Goal: Find specific page/section: Find specific page/section

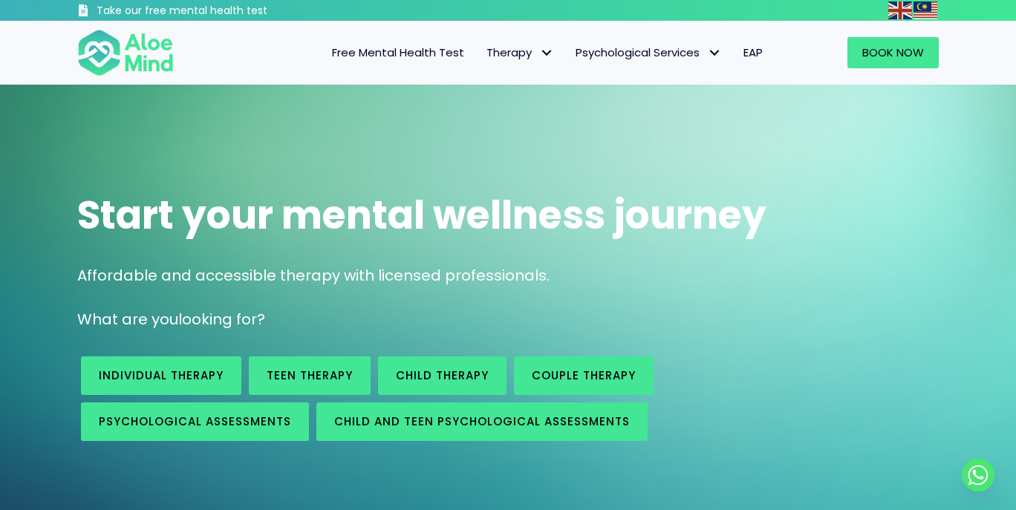
scroll to position [23, 0]
click at [979, 482] on circle "Whatsapp" at bounding box center [978, 475] width 33 height 33
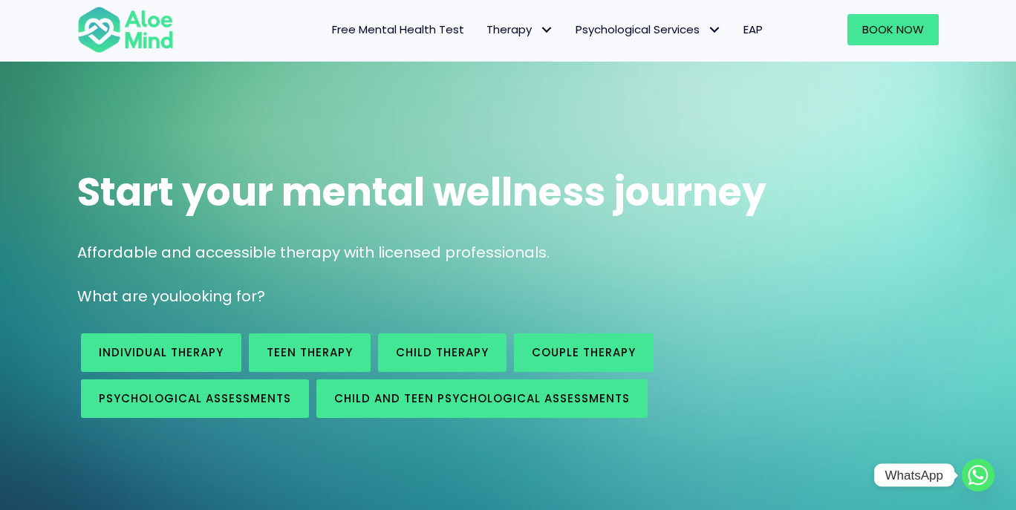
click at [979, 478] on icon "Whatsapp" at bounding box center [978, 475] width 11 height 10
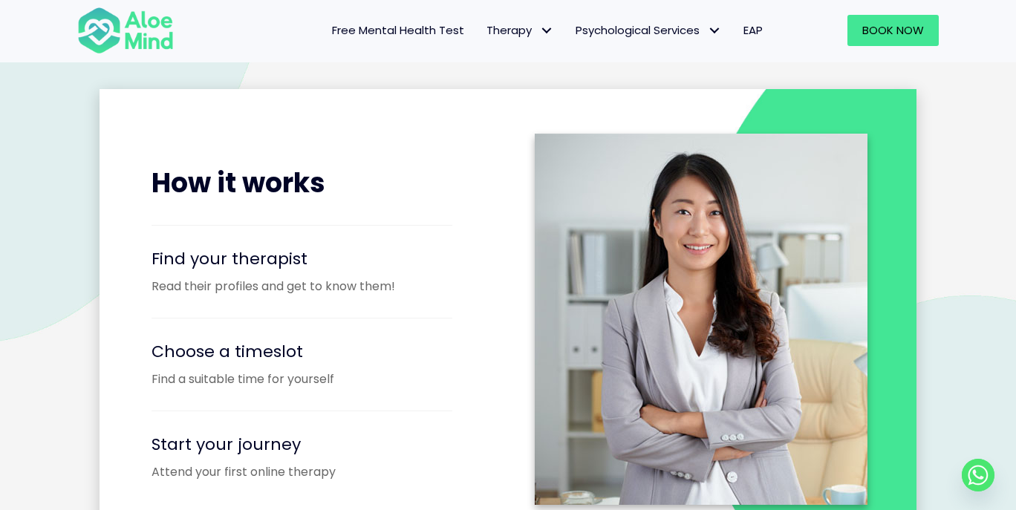
scroll to position [1807, 0]
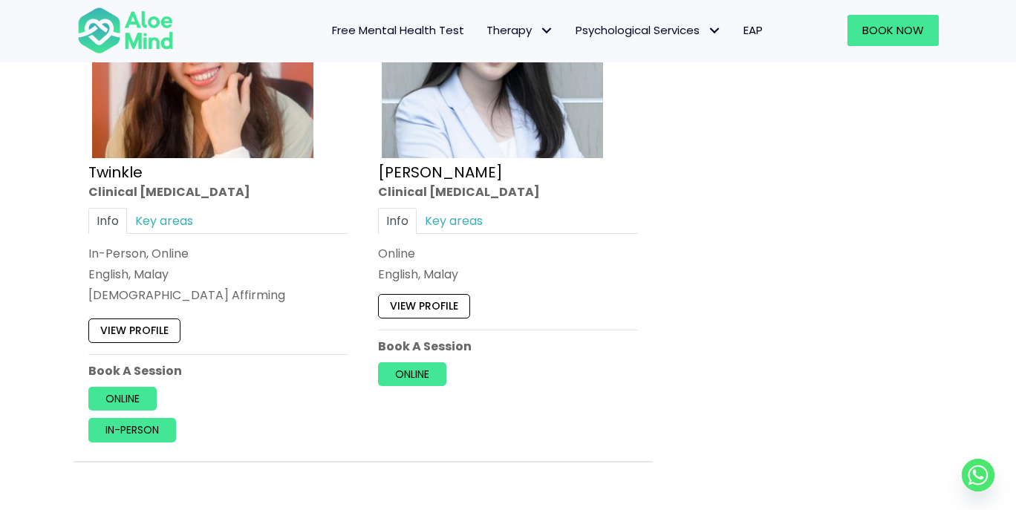
scroll to position [2055, 0]
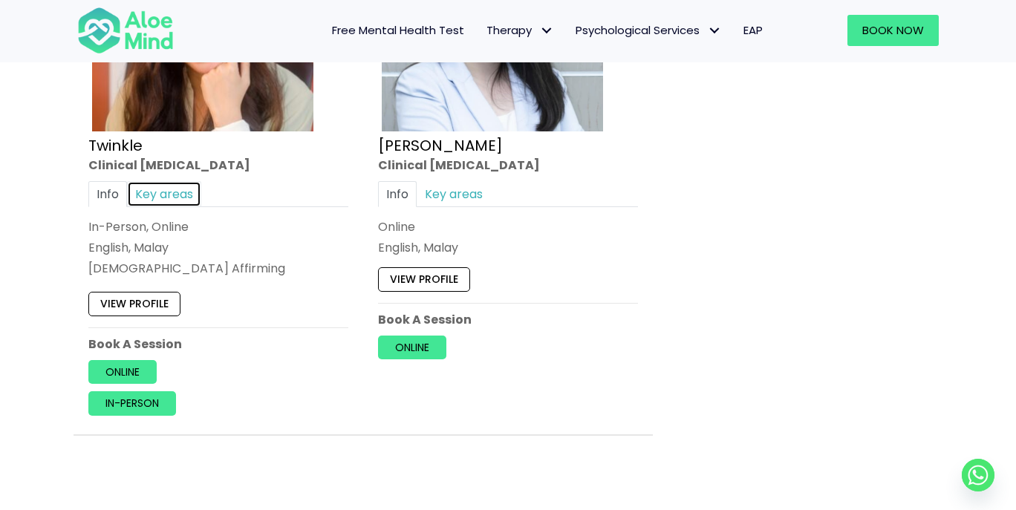
click at [145, 192] on link "Key areas" at bounding box center [164, 194] width 74 height 26
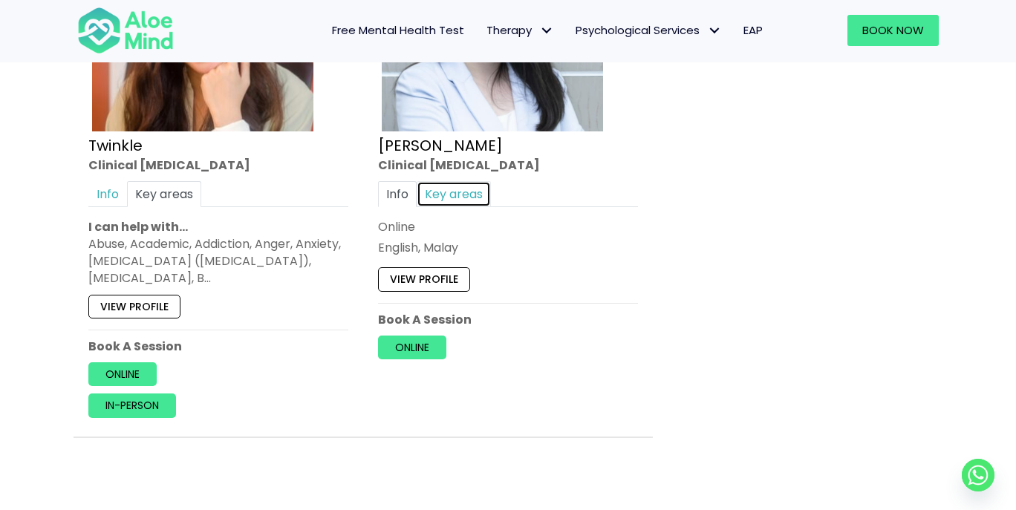
click at [474, 192] on link "Key areas" at bounding box center [454, 194] width 74 height 26
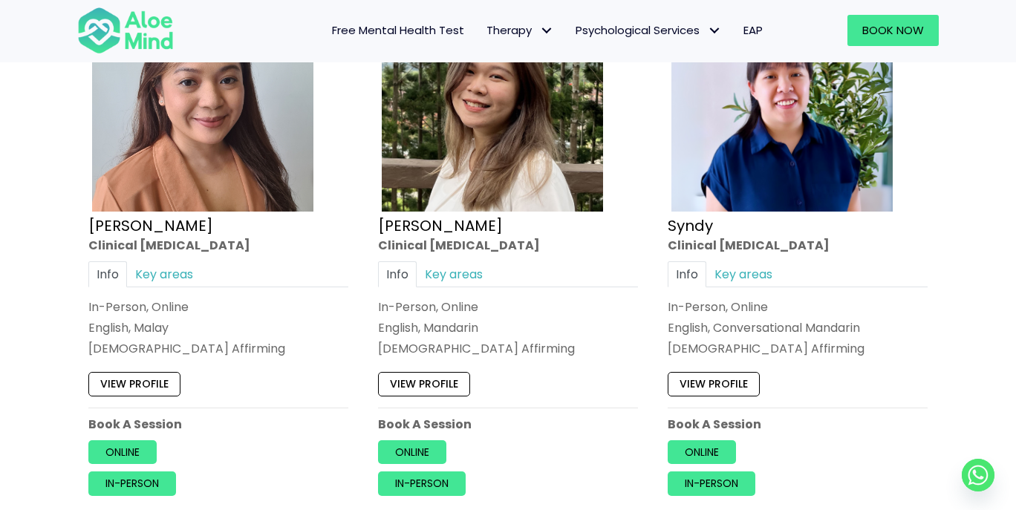
scroll to position [1375, 0]
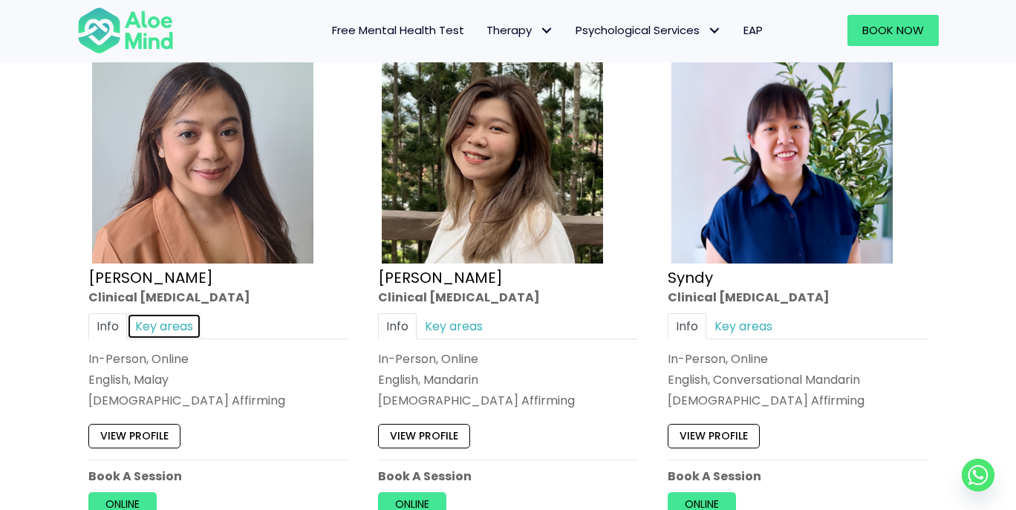
click at [172, 325] on link "Key areas" at bounding box center [164, 326] width 74 height 26
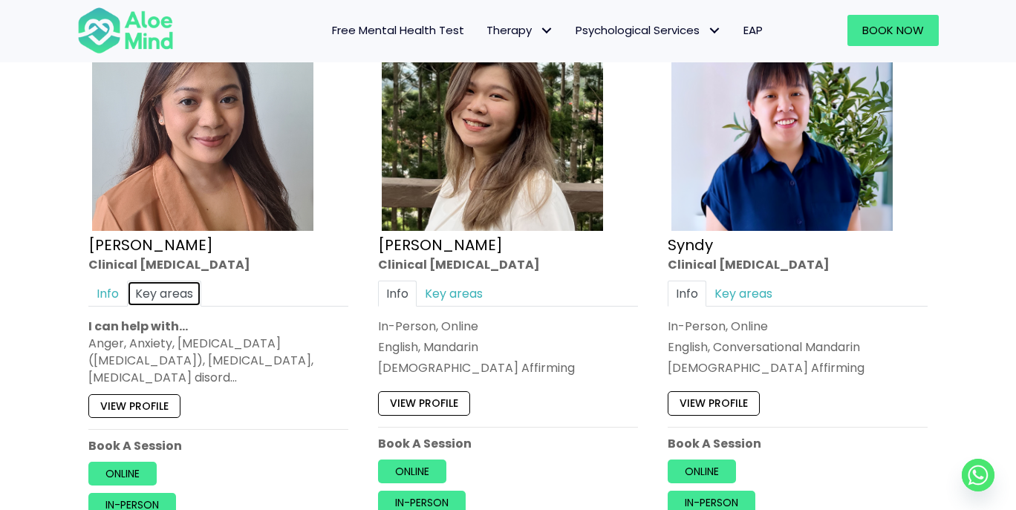
scroll to position [1414, 0]
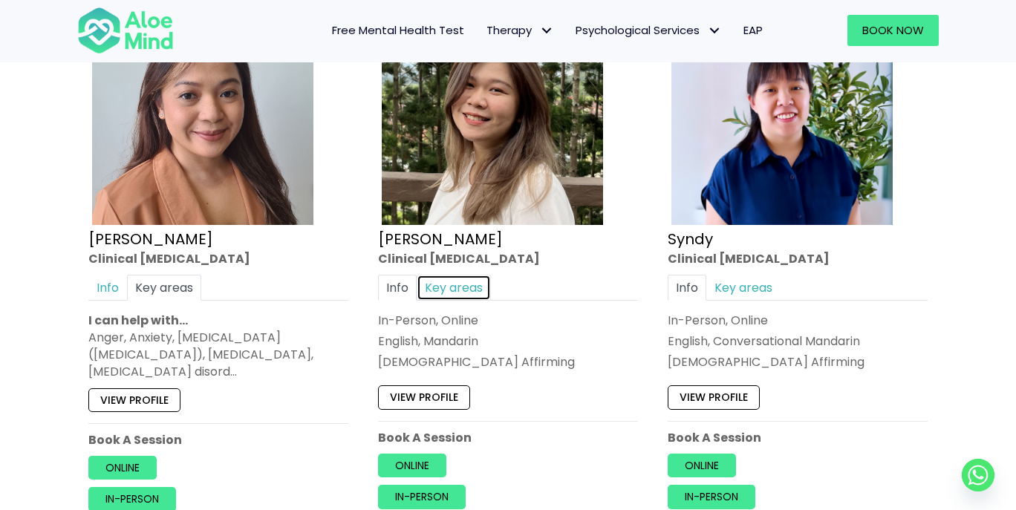
click at [472, 290] on link "Key areas" at bounding box center [454, 288] width 74 height 26
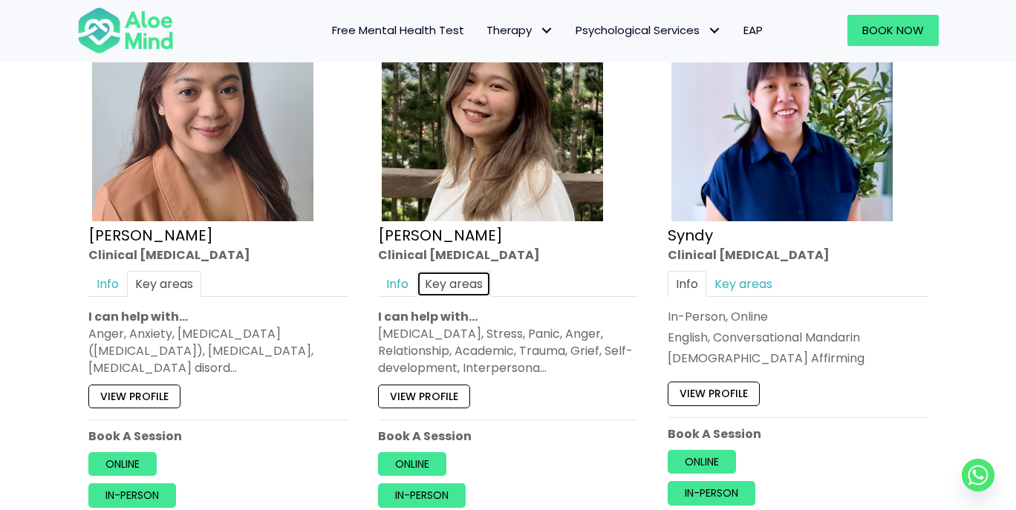
scroll to position [1415, 0]
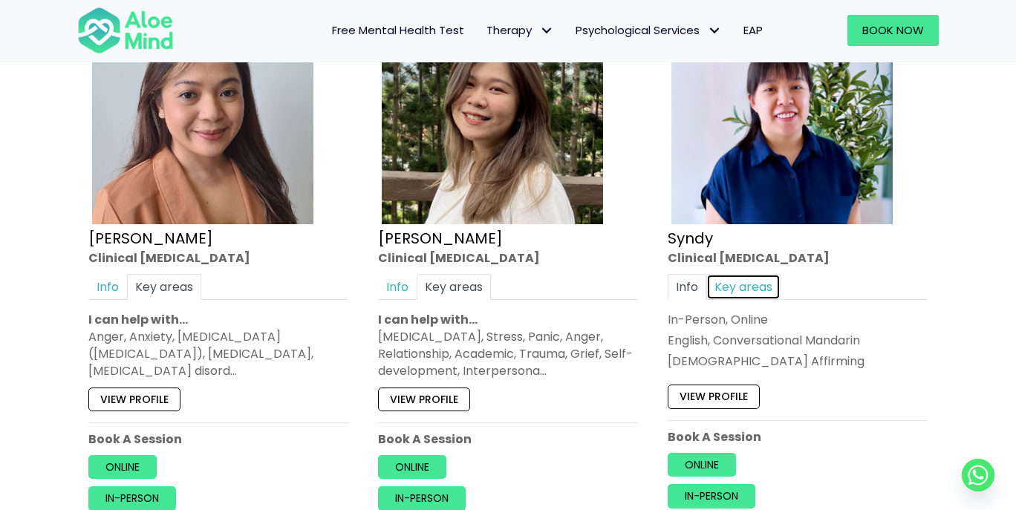
click at [769, 286] on link "Key areas" at bounding box center [743, 287] width 74 height 26
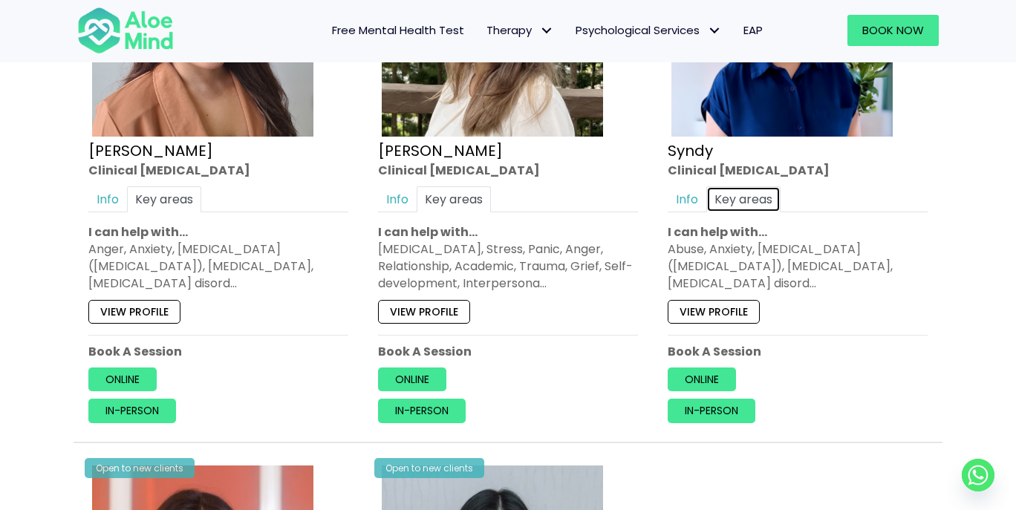
scroll to position [1559, 0]
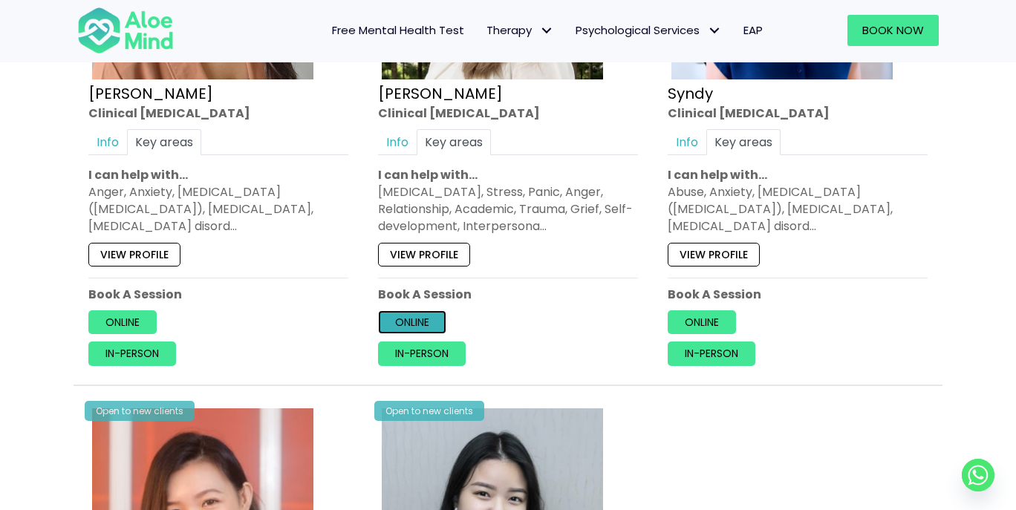
click at [420, 319] on link "Online" at bounding box center [412, 322] width 68 height 24
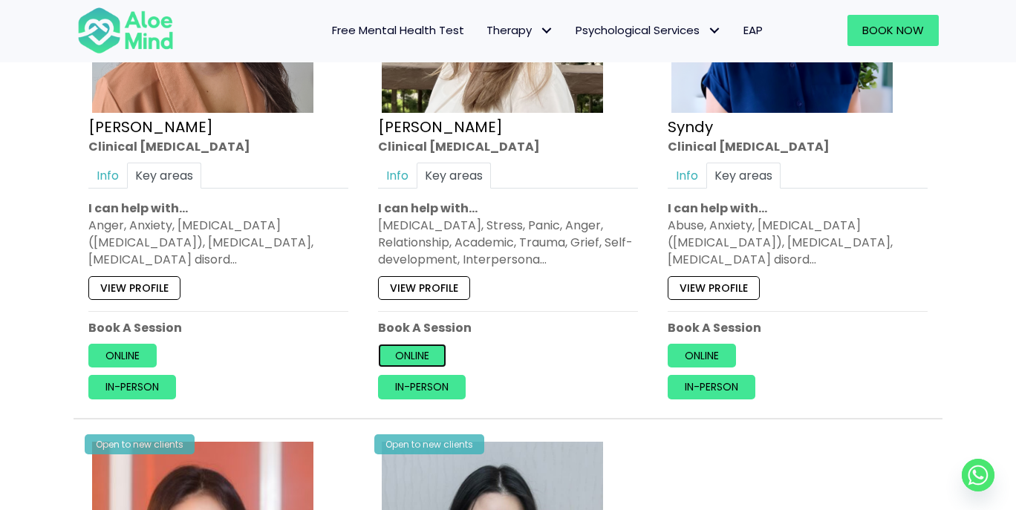
scroll to position [1527, 0]
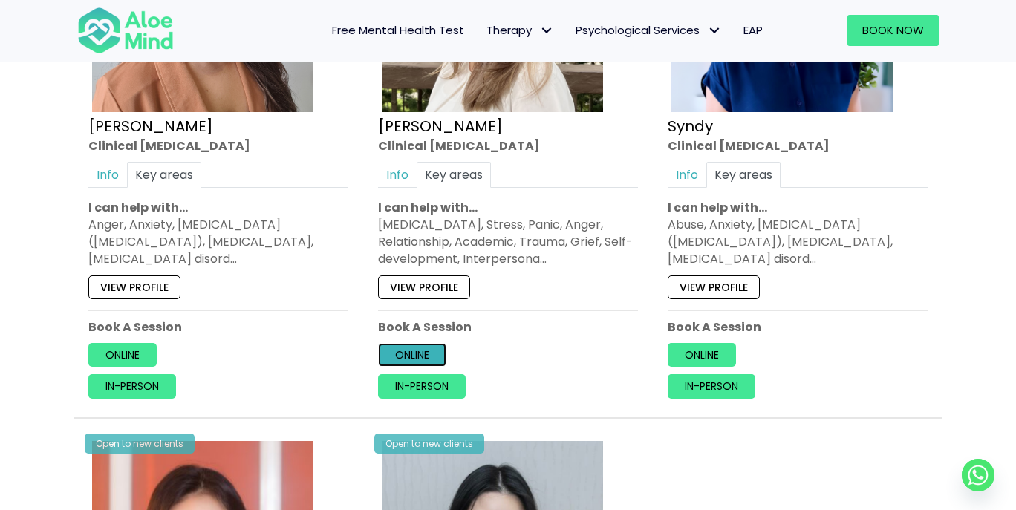
click at [408, 362] on link "Online" at bounding box center [412, 355] width 68 height 24
